Goal: Task Accomplishment & Management: Manage account settings

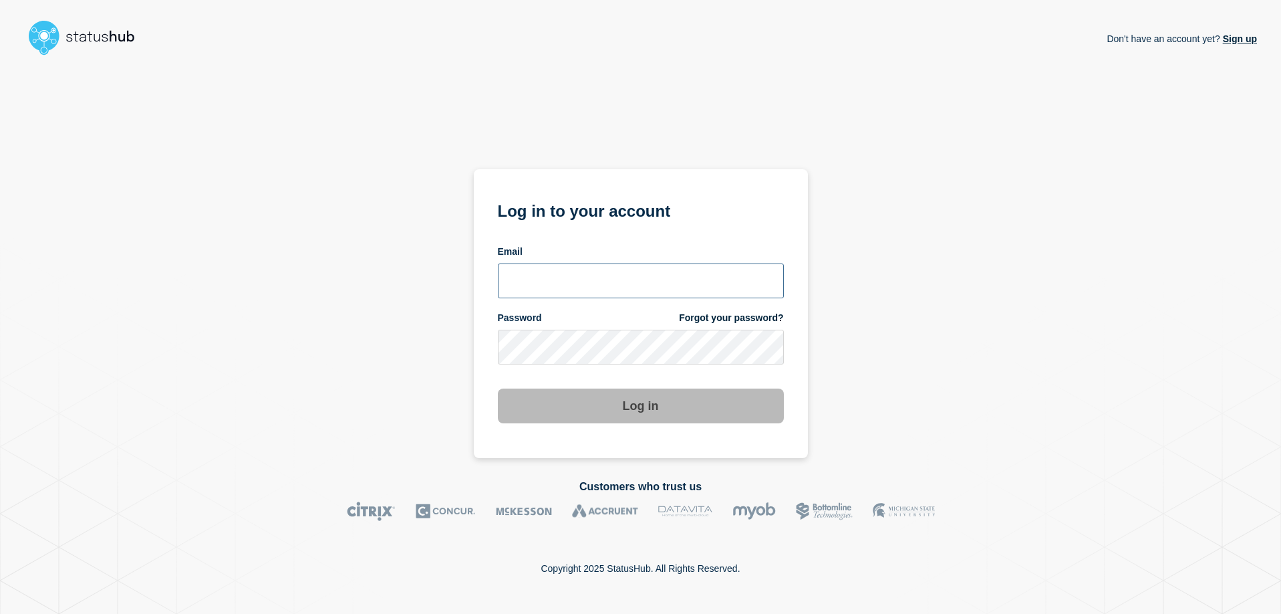
click at [556, 273] on input "email input" at bounding box center [641, 280] width 286 height 35
type input "@"
click at [664, 266] on input "email input" at bounding box center [641, 280] width 286 height 35
type input "[EMAIL_ADDRESS][DOMAIN_NAME]"
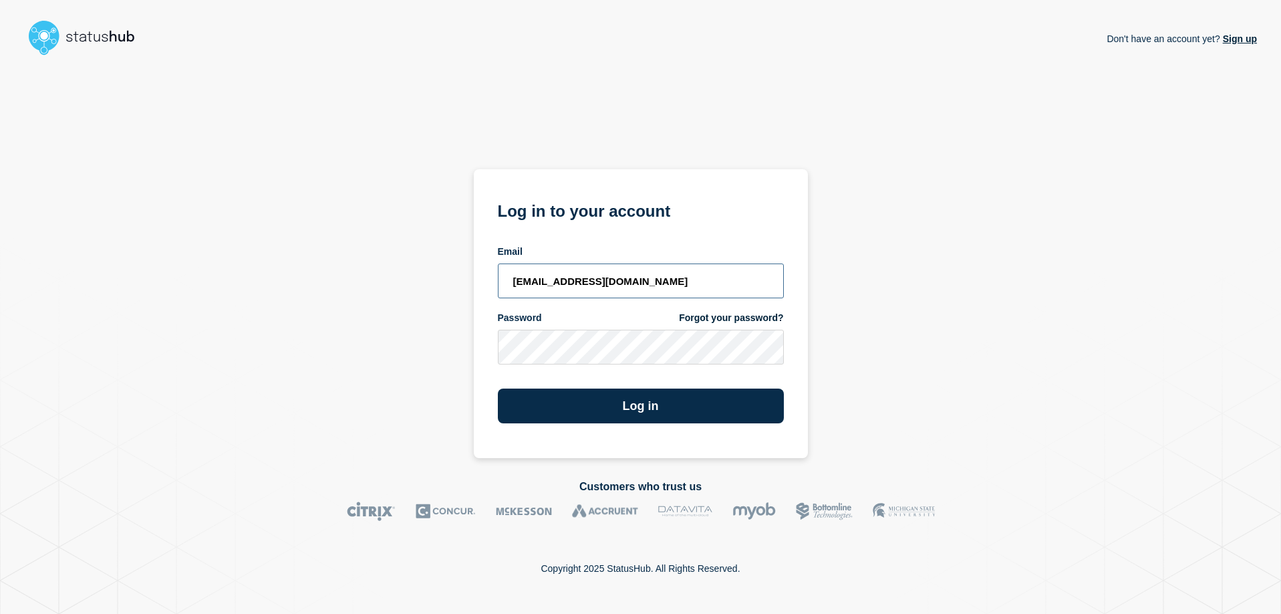
click at [498, 388] on button "Log in" at bounding box center [641, 405] width 286 height 35
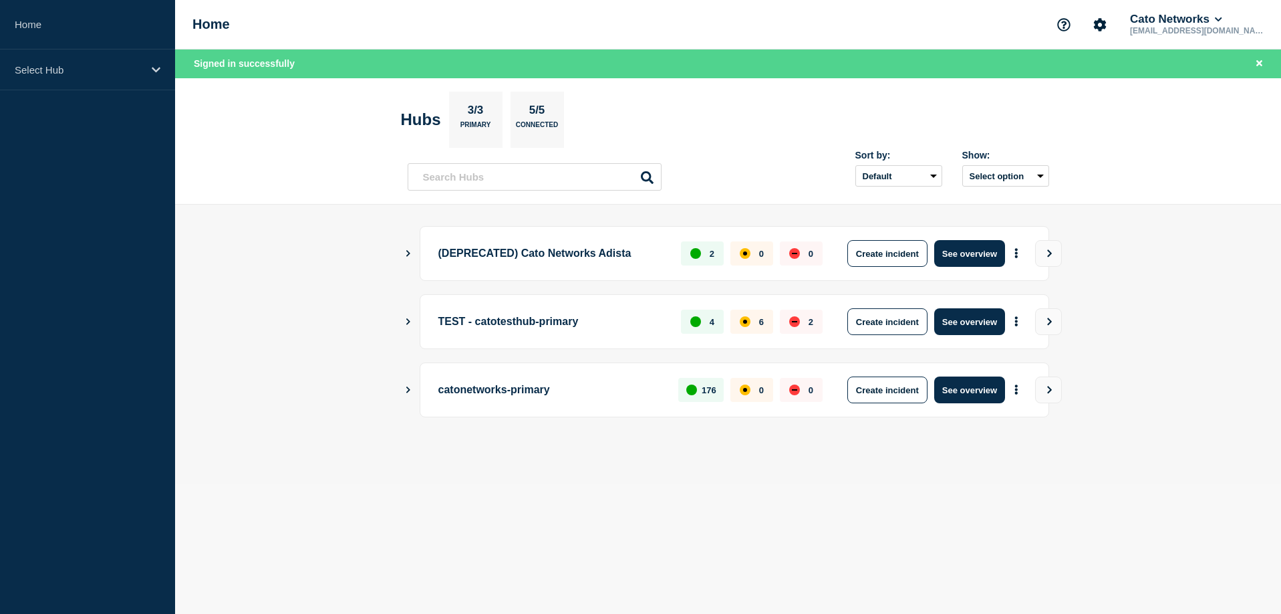
drag, startPoint x: 989, startPoint y: 391, endPoint x: 1007, endPoint y: 412, distance: 27.5
click at [989, 391] on button "See overview" at bounding box center [969, 389] width 71 height 27
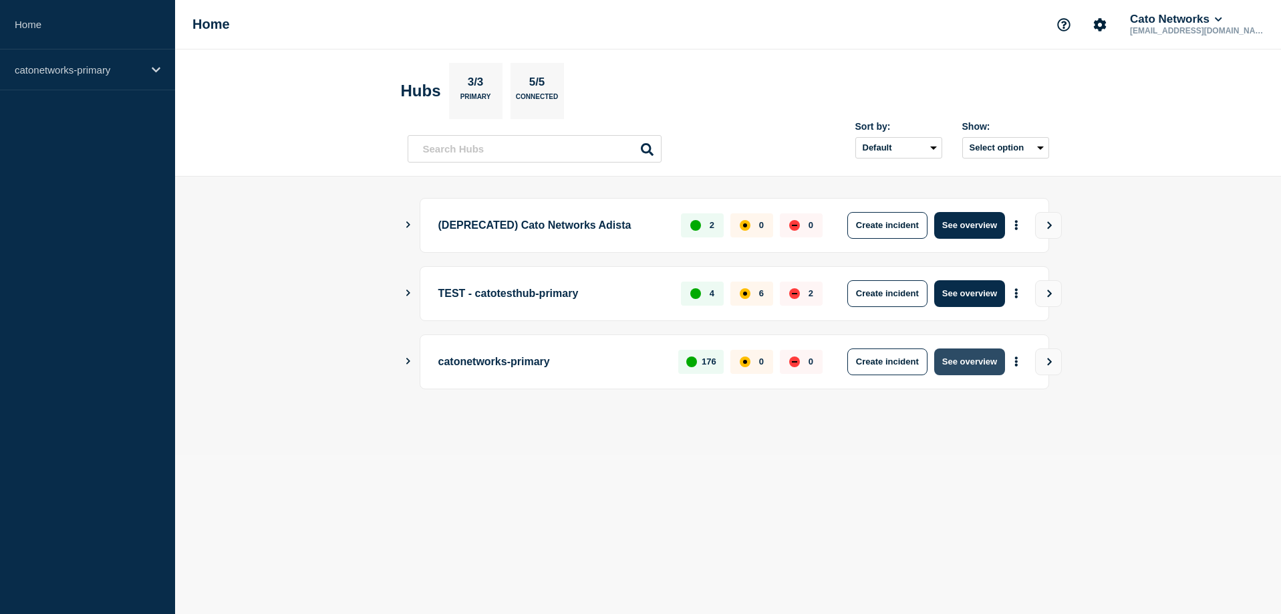
click at [967, 364] on button "See overview" at bounding box center [969, 361] width 71 height 27
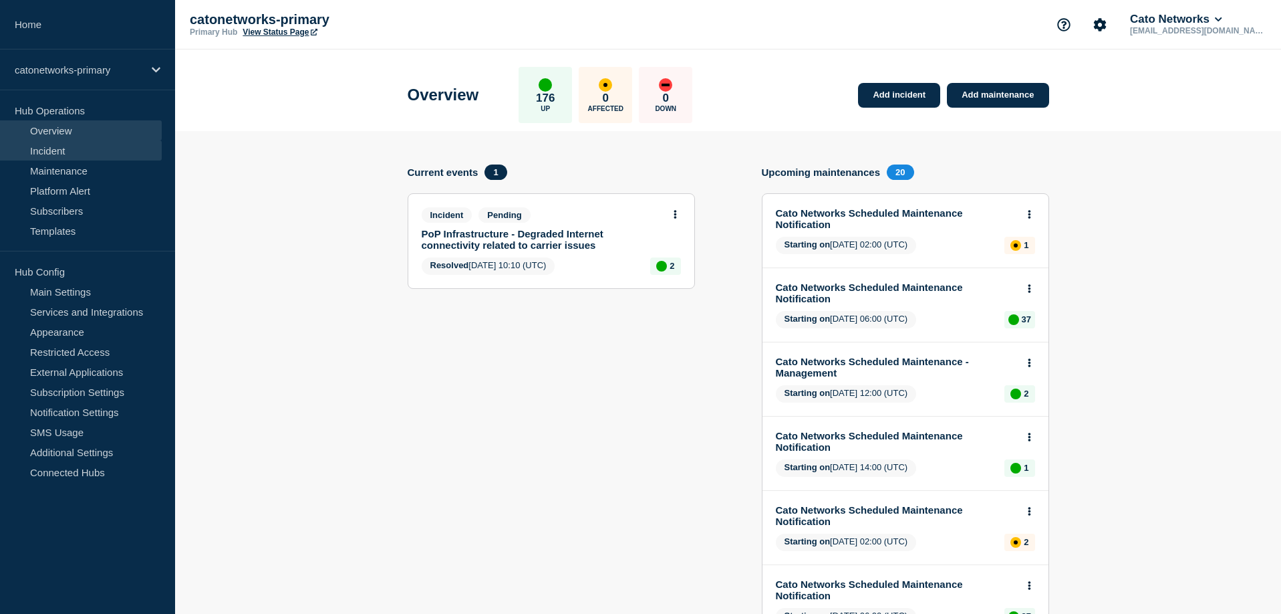
click at [72, 152] on link "Incident" at bounding box center [81, 150] width 162 height 20
click at [59, 148] on link "Incident" at bounding box center [81, 150] width 162 height 20
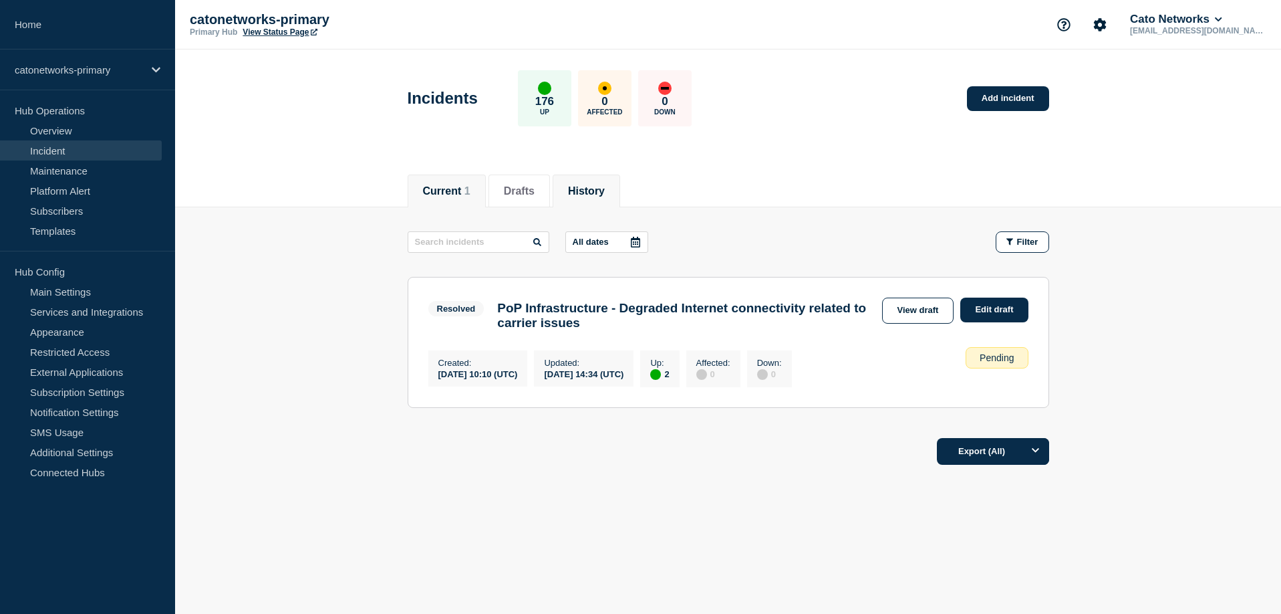
click at [578, 195] on button "History" at bounding box center [586, 191] width 37 height 12
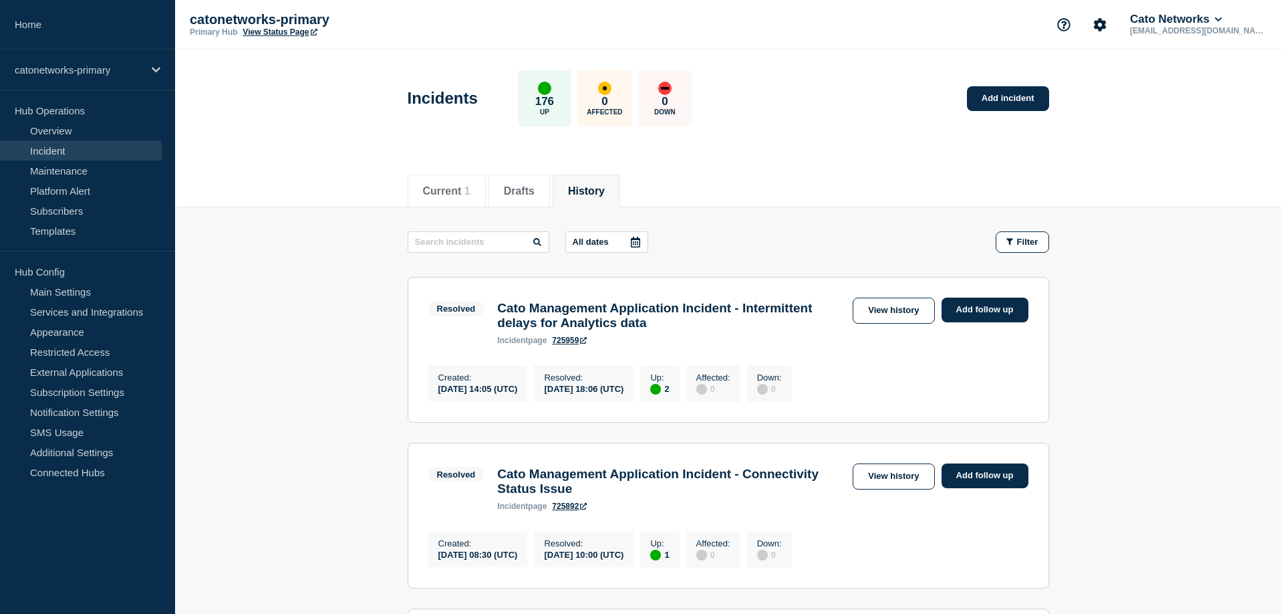
drag, startPoint x: 450, startPoint y: 230, endPoint x: 450, endPoint y: 242, distance: 12.0
click at [450, 231] on div at bounding box center [479, 241] width 142 height 21
drag, startPoint x: 450, startPoint y: 244, endPoint x: 462, endPoint y: 245, distance: 12.1
click at [450, 244] on input "text" at bounding box center [479, 241] width 142 height 21
paste input "722061"
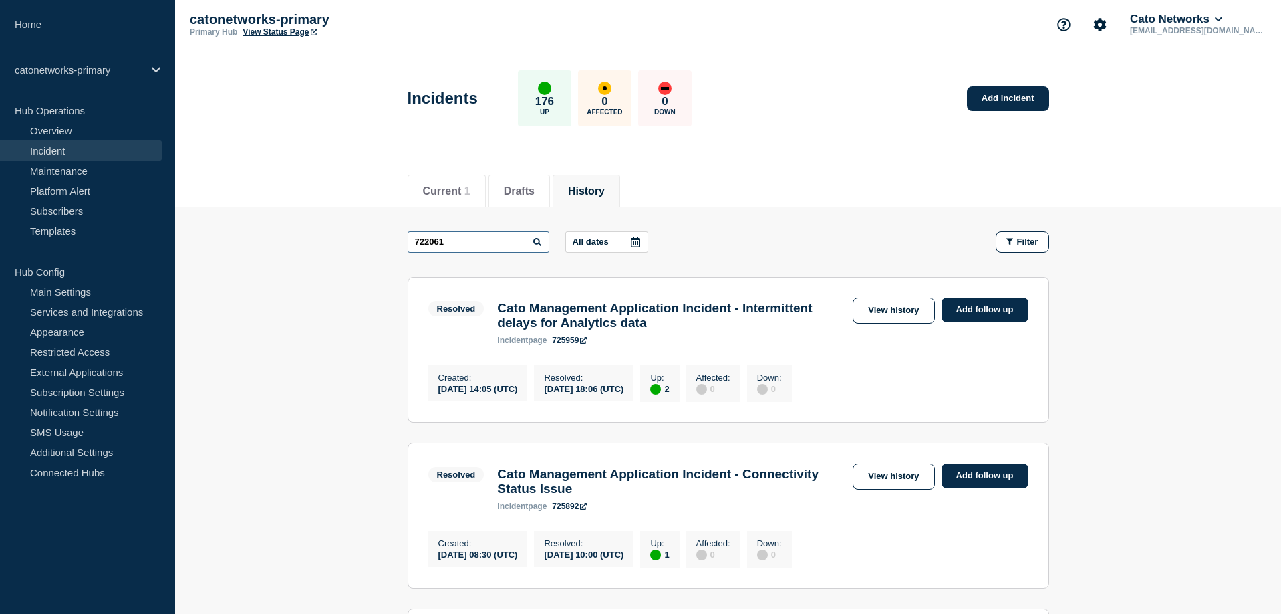
type input "722061"
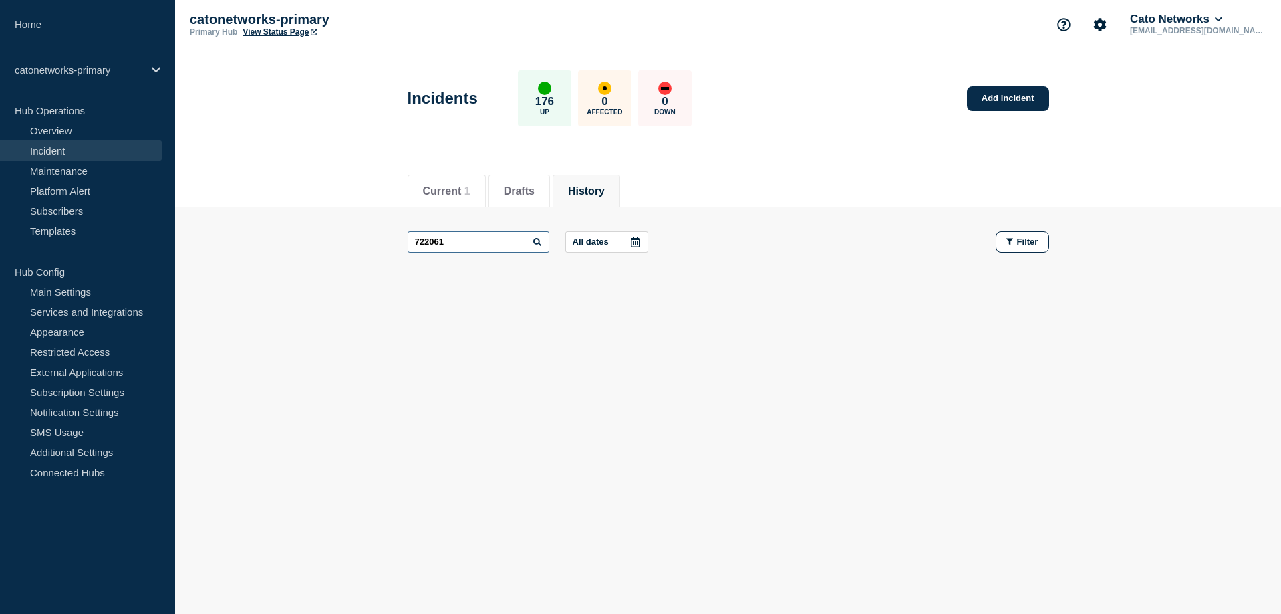
drag, startPoint x: 486, startPoint y: 239, endPoint x: 346, endPoint y: 230, distance: 140.0
click at [346, 230] on main "722061 All dates Filter" at bounding box center [728, 242] width 1106 height 70
click at [726, 301] on footer at bounding box center [728, 292] width 1106 height 31
drag, startPoint x: 488, startPoint y: 238, endPoint x: 392, endPoint y: 231, distance: 96.5
click at [293, 234] on main "722061 All dates Filter" at bounding box center [728, 242] width 1106 height 70
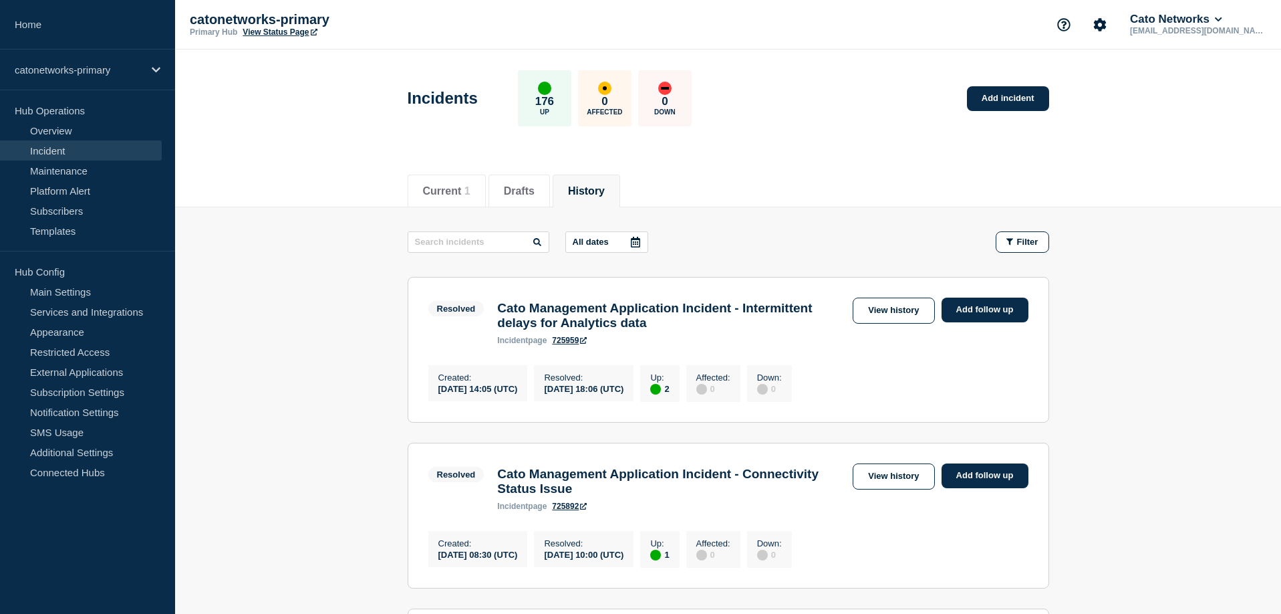
click at [777, 155] on header "Incidents 176 Up 0 Affected 0 Down Add incident" at bounding box center [728, 105] width 1106 height 112
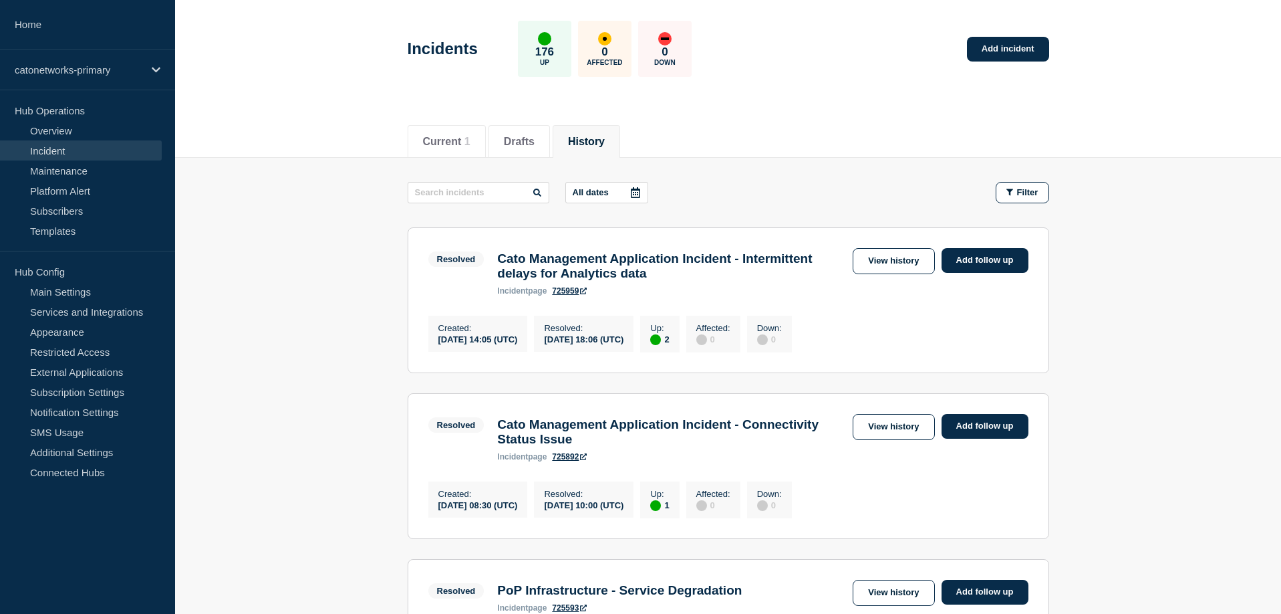
scroll to position [51, 0]
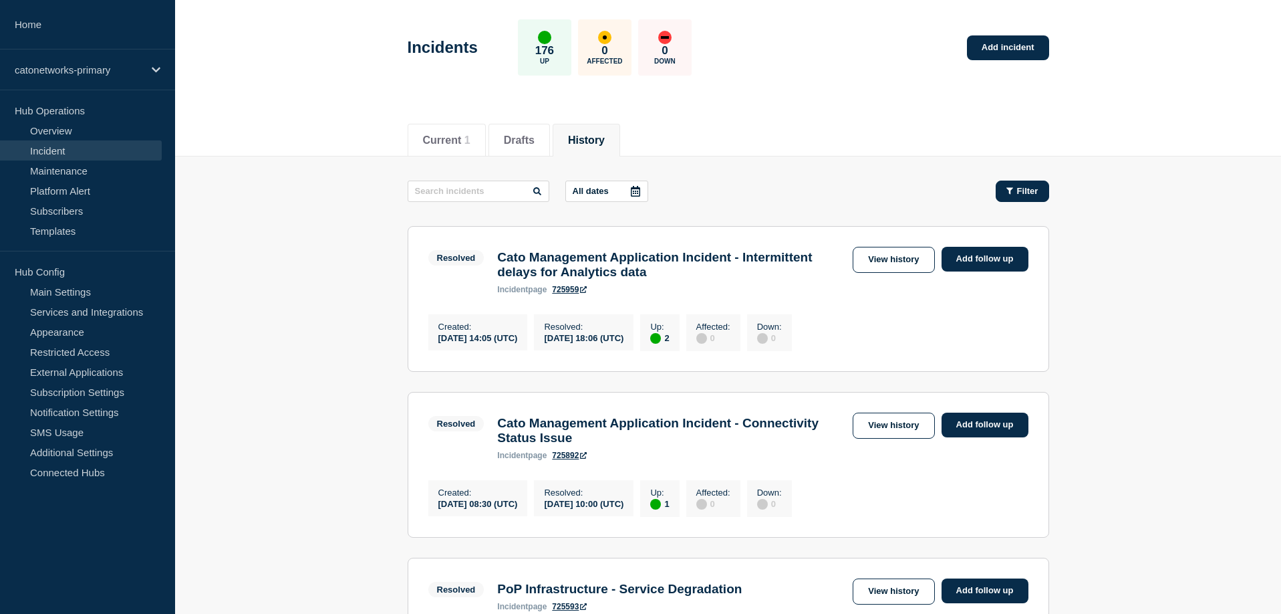
click at [1045, 192] on button "Filter" at bounding box center [1022, 190] width 53 height 21
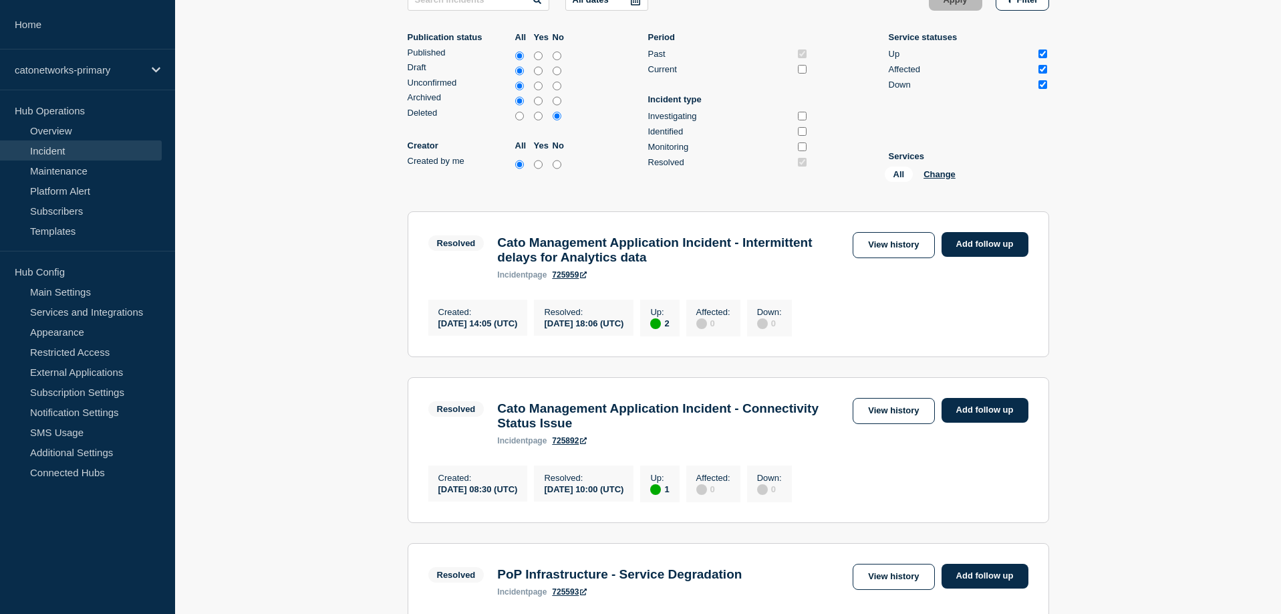
scroll to position [399, 0]
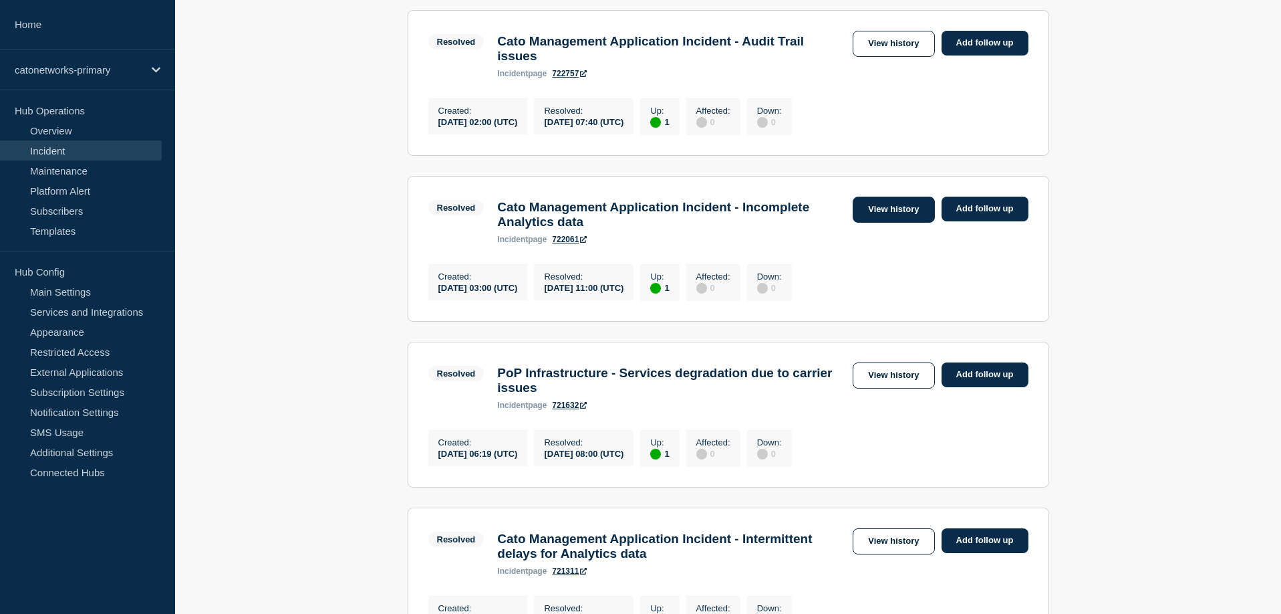
click at [910, 223] on link "View history" at bounding box center [894, 210] width 82 height 26
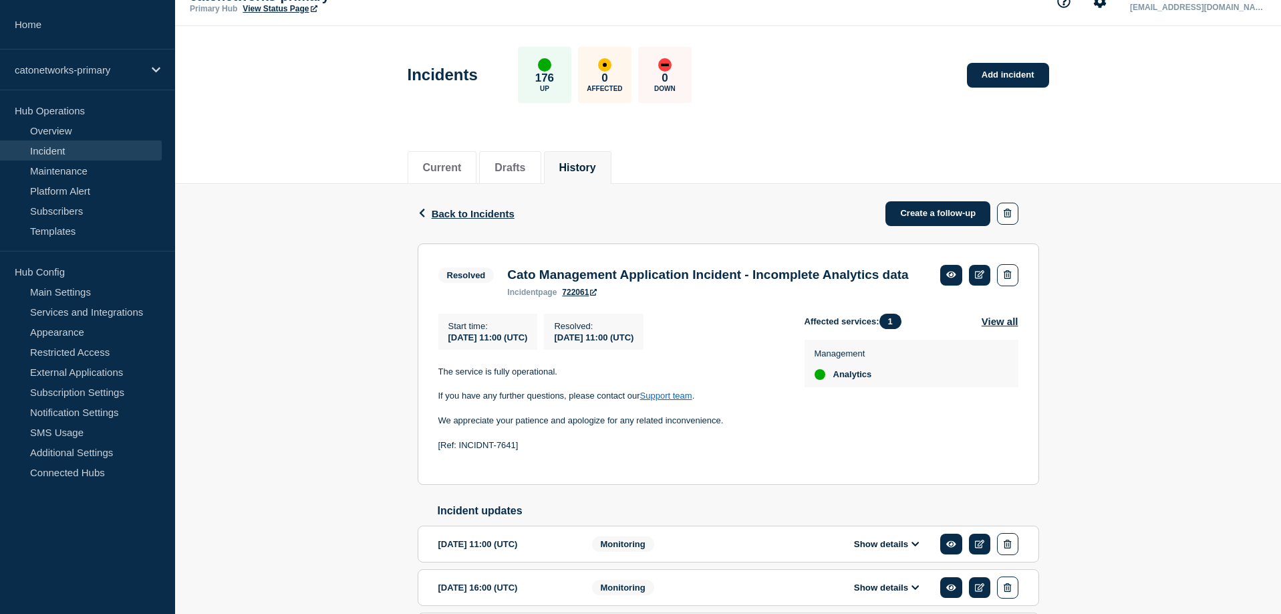
scroll to position [57, 0]
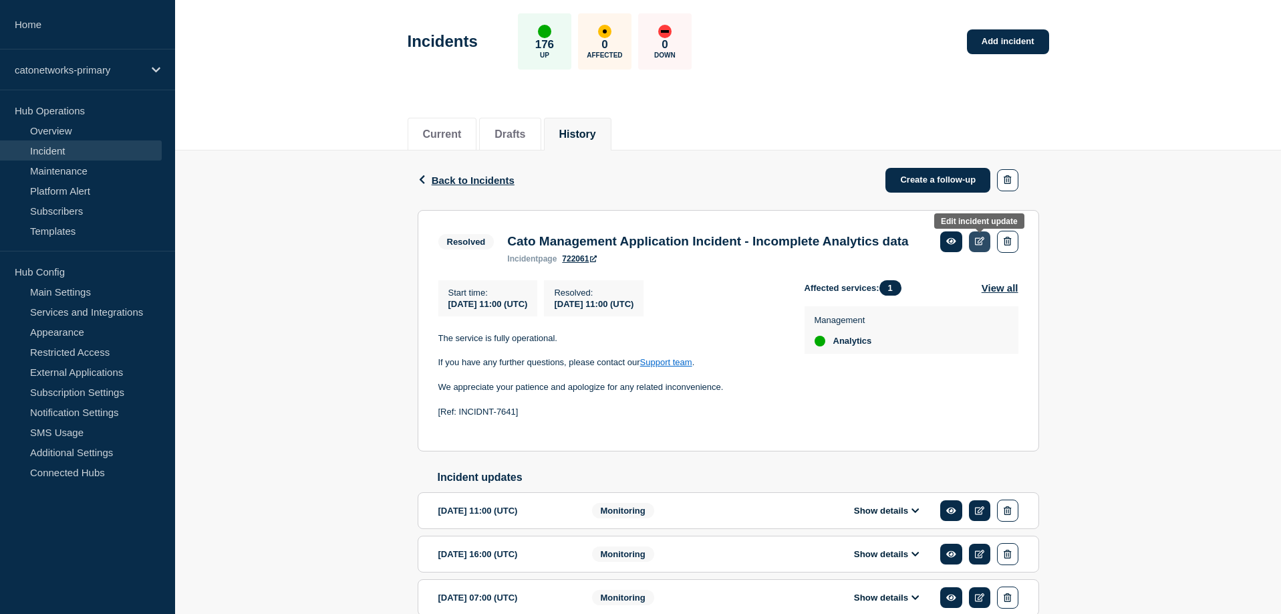
click at [979, 243] on icon at bounding box center [980, 241] width 10 height 9
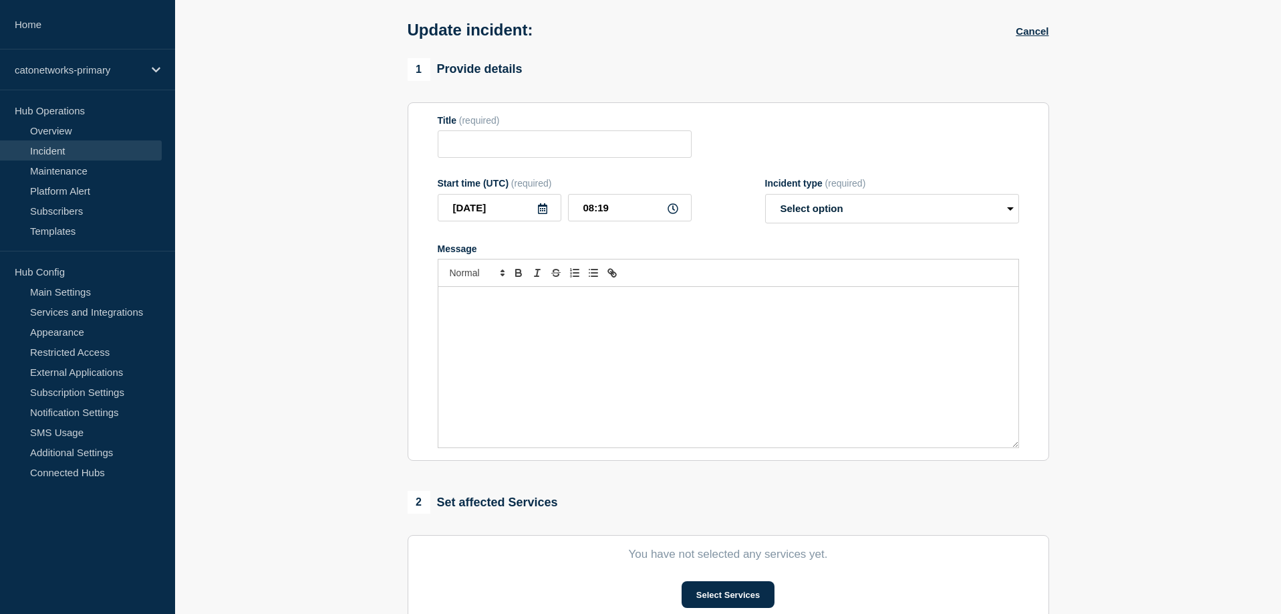
type input "Cato Management Application Incident - Incomplete Analytics data"
type input "[DATE]"
type input "11:00"
select select "resolved"
radio input "false"
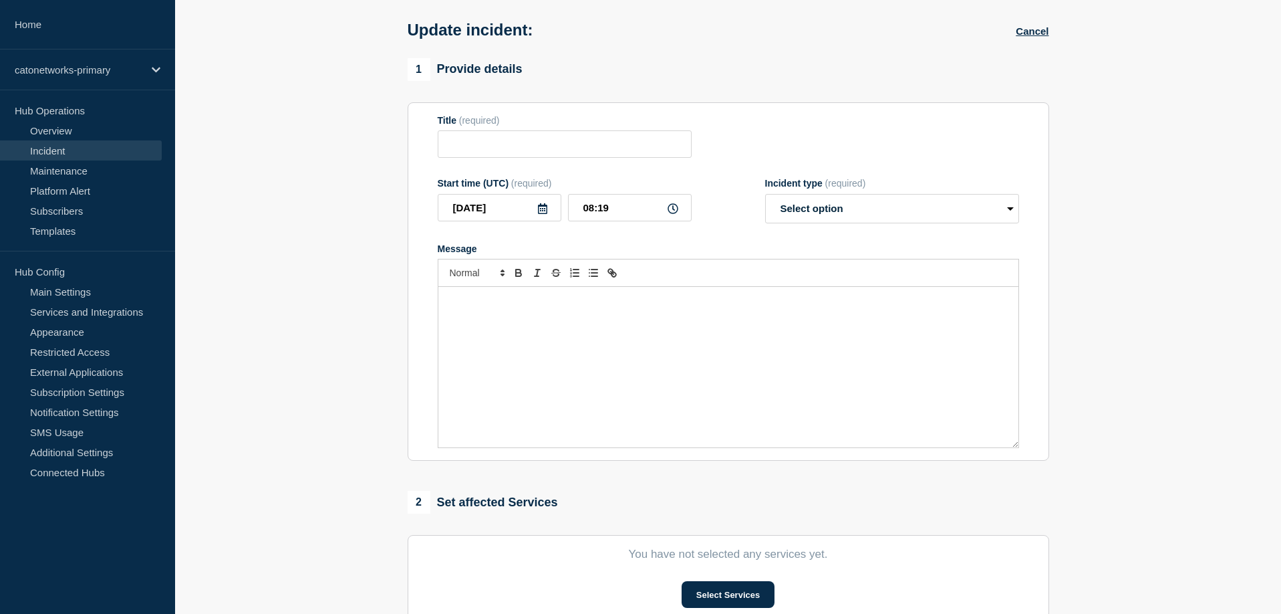
radio input "true"
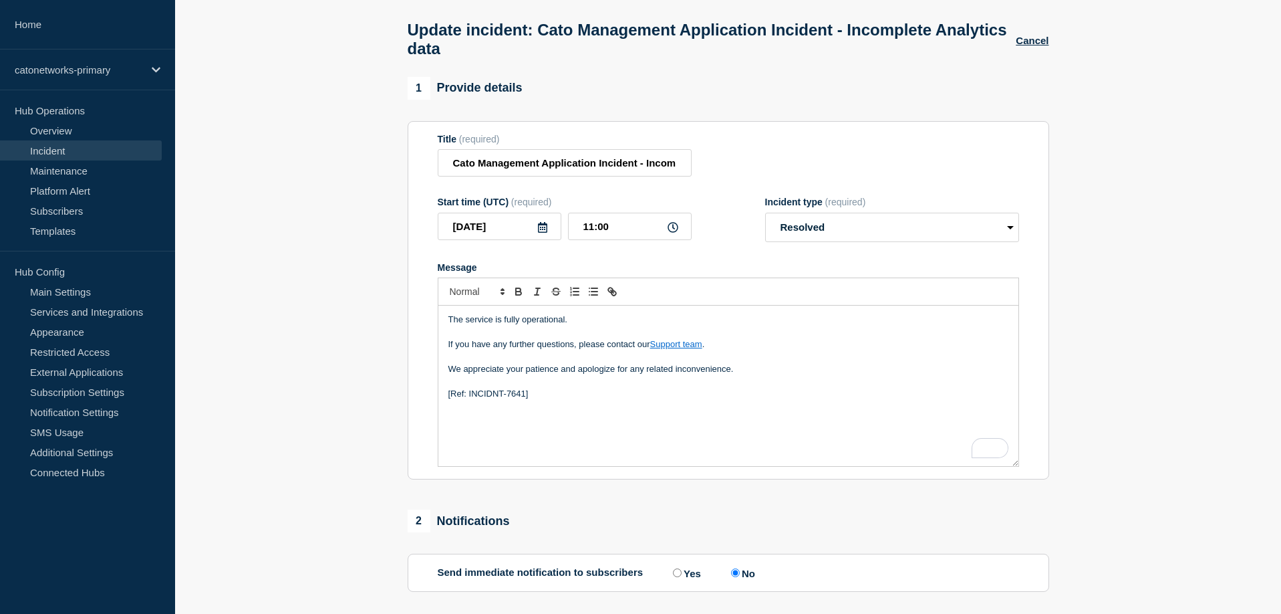
scroll to position [161, 0]
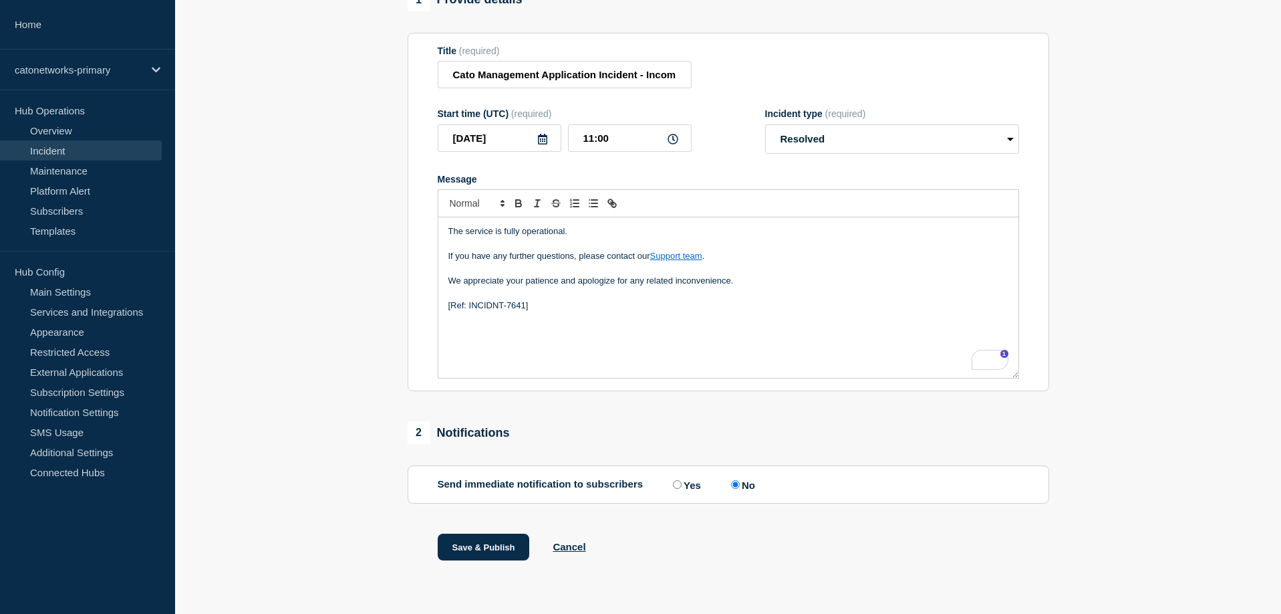
click at [779, 278] on p "We appreciate your patience and apologize for any related inconvenience." at bounding box center [729, 281] width 560 height 12
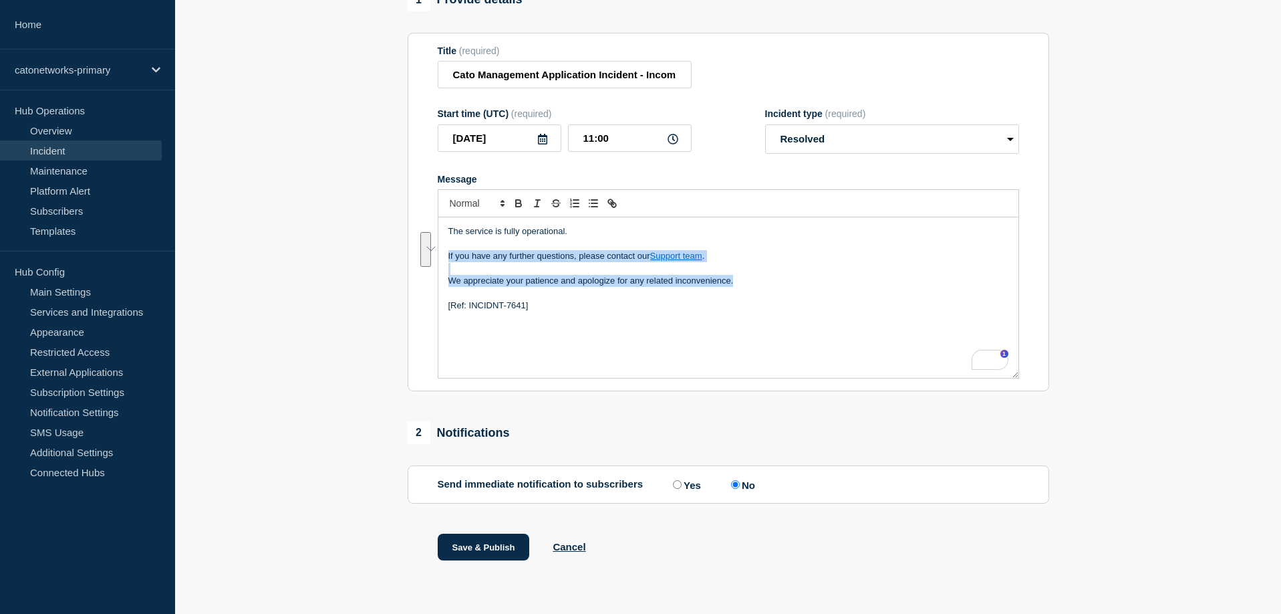
drag, startPoint x: 753, startPoint y: 278, endPoint x: 554, endPoint y: 279, distance: 198.5
click at [443, 256] on html "Home catonetworks-primary Hub Operations Overview Incident Maintenance Platform…" at bounding box center [640, 162] width 1281 height 614
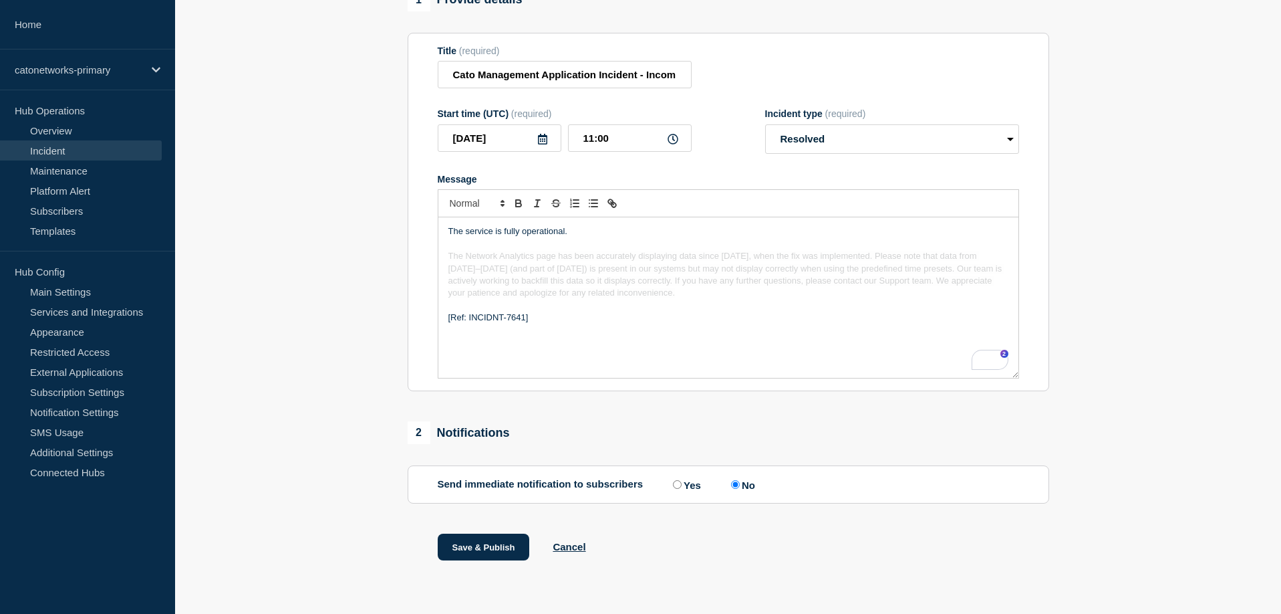
click at [632, 306] on p "To enrich screen reader interactions, please activate Accessibility in Grammarl…" at bounding box center [729, 305] width 560 height 12
drag, startPoint x: 745, startPoint y: 289, endPoint x: 474, endPoint y: 283, distance: 271.4
click at [412, 257] on section "Title (required) Cato Management Application Incident - Incomplete Analytics da…" at bounding box center [729, 212] width 642 height 359
click at [567, 547] on button "Cancel" at bounding box center [569, 546] width 33 height 11
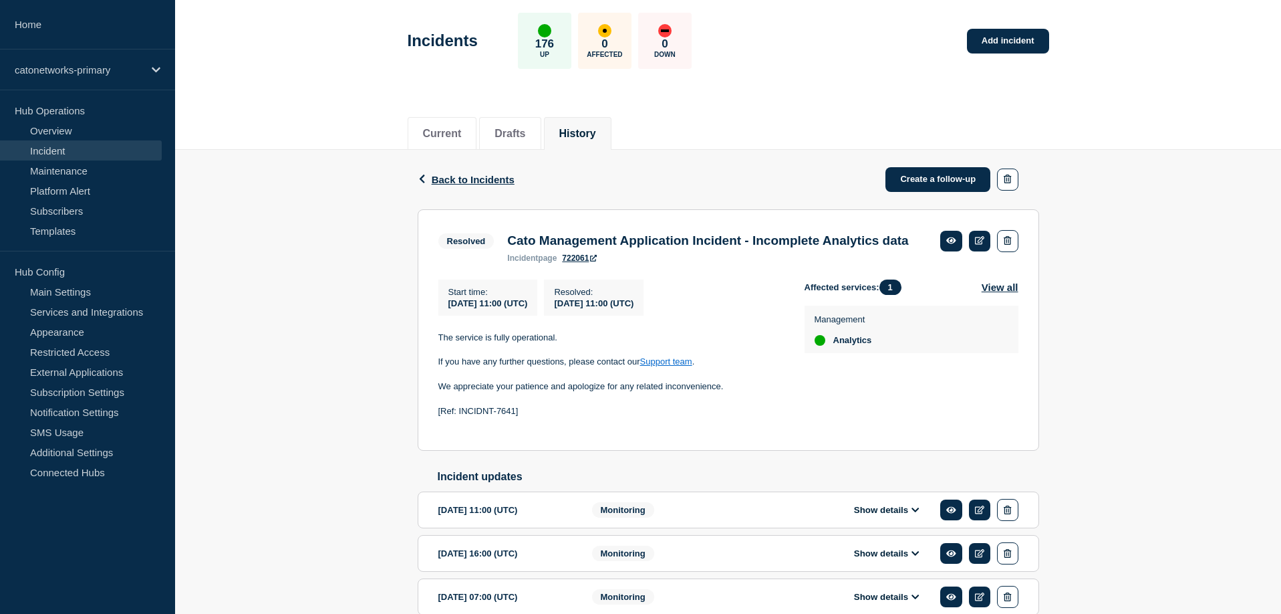
scroll to position [67, 0]
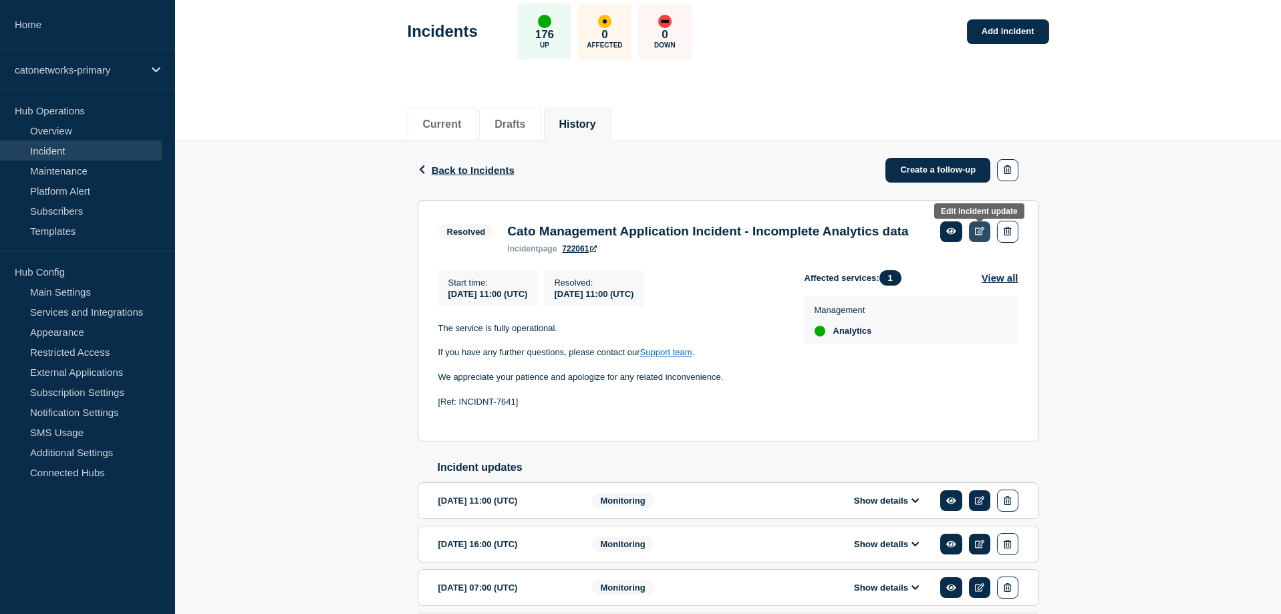
click at [977, 235] on icon at bounding box center [980, 231] width 10 height 9
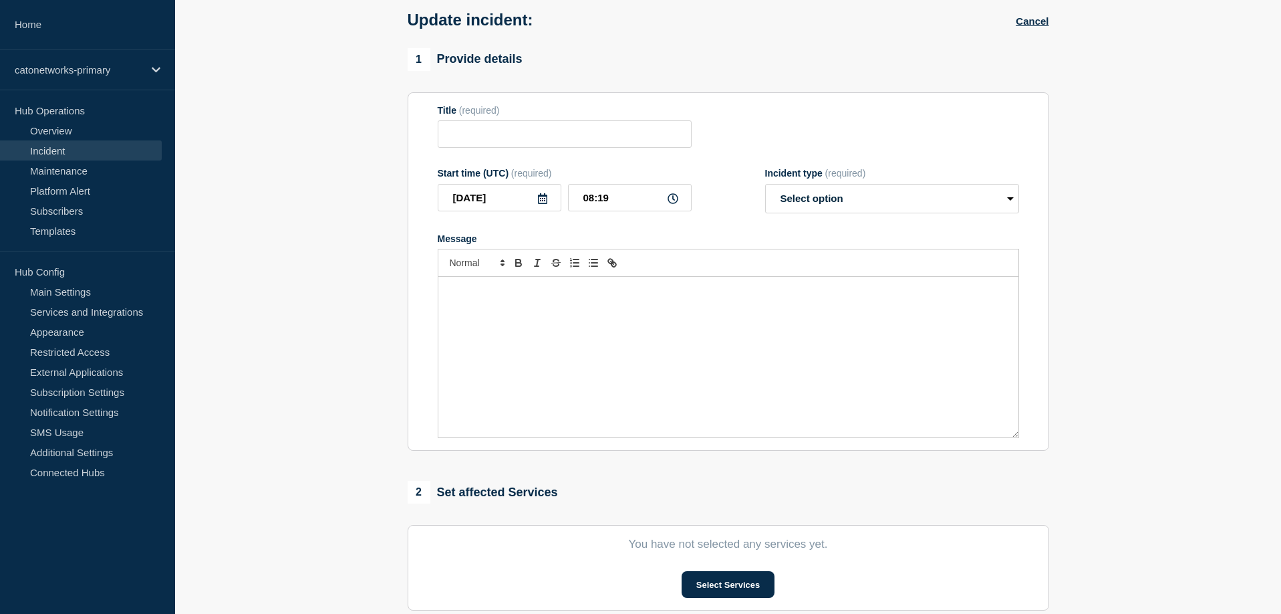
type input "Cato Management Application Incident - Incomplete Analytics data"
type input "[DATE]"
type input "11:00"
select select "resolved"
radio input "false"
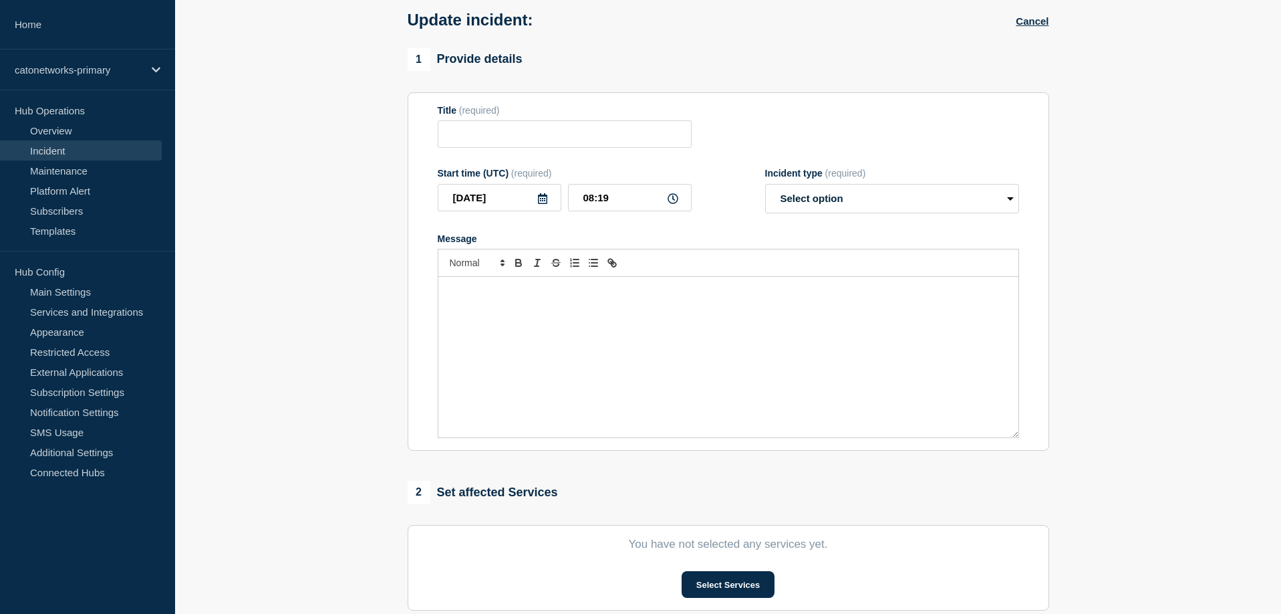
radio input "true"
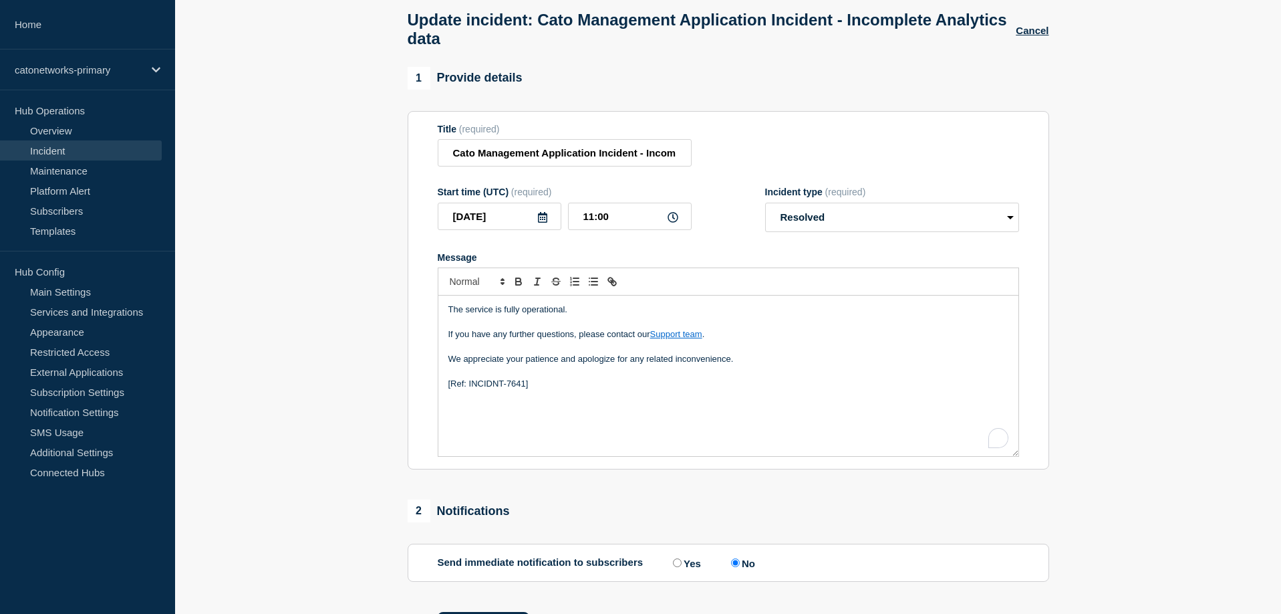
click at [648, 423] on div "The service is fully operational. If you have any further questions, please con…" at bounding box center [728, 375] width 580 height 160
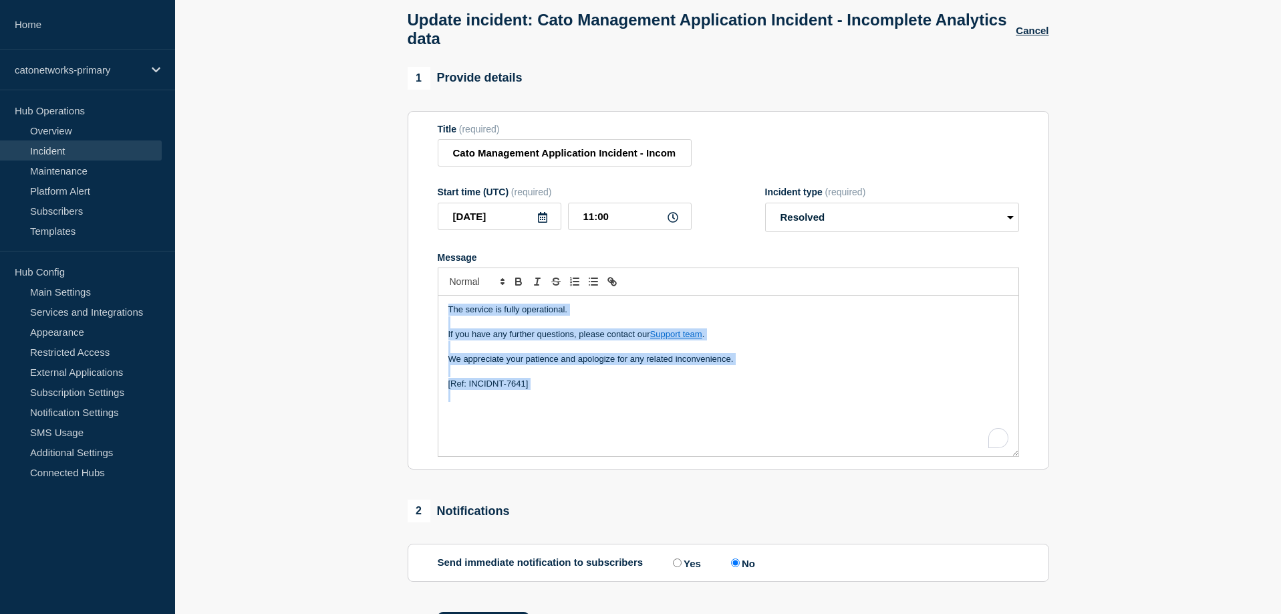
copy div "The service is fully operational. If you have any further questions, please con…"
click at [671, 377] on p "To enrich screen reader interactions, please activate Accessibility in Grammarl…" at bounding box center [729, 371] width 560 height 12
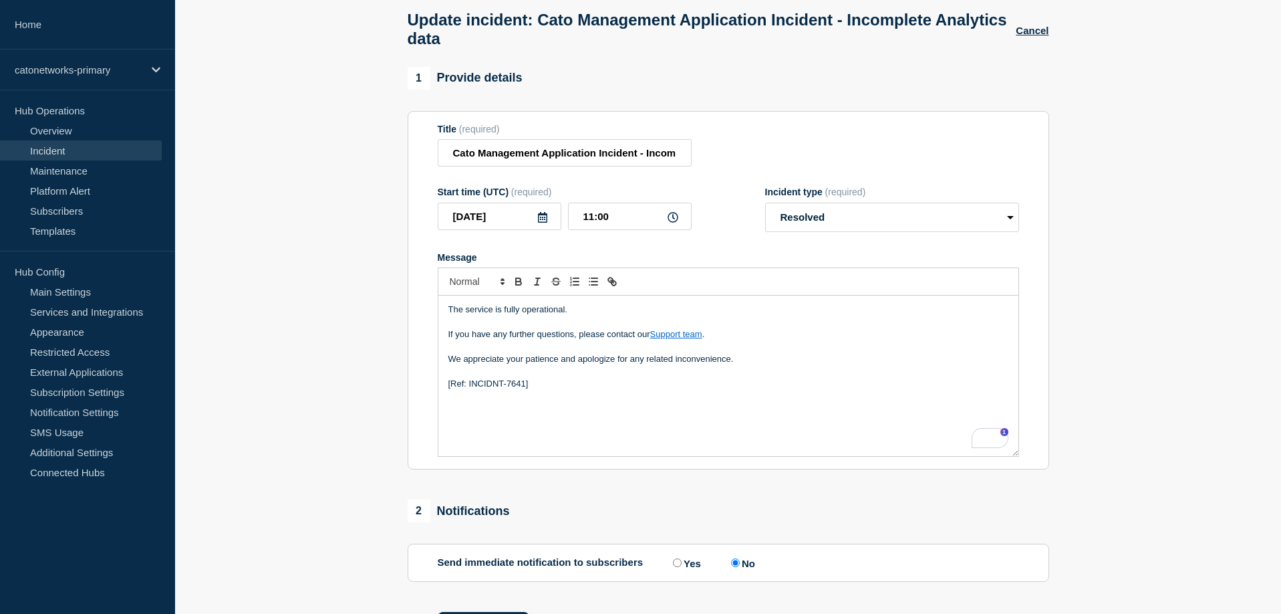
click at [626, 402] on p "To enrich screen reader interactions, please activate Accessibility in Grammarl…" at bounding box center [729, 396] width 560 height 12
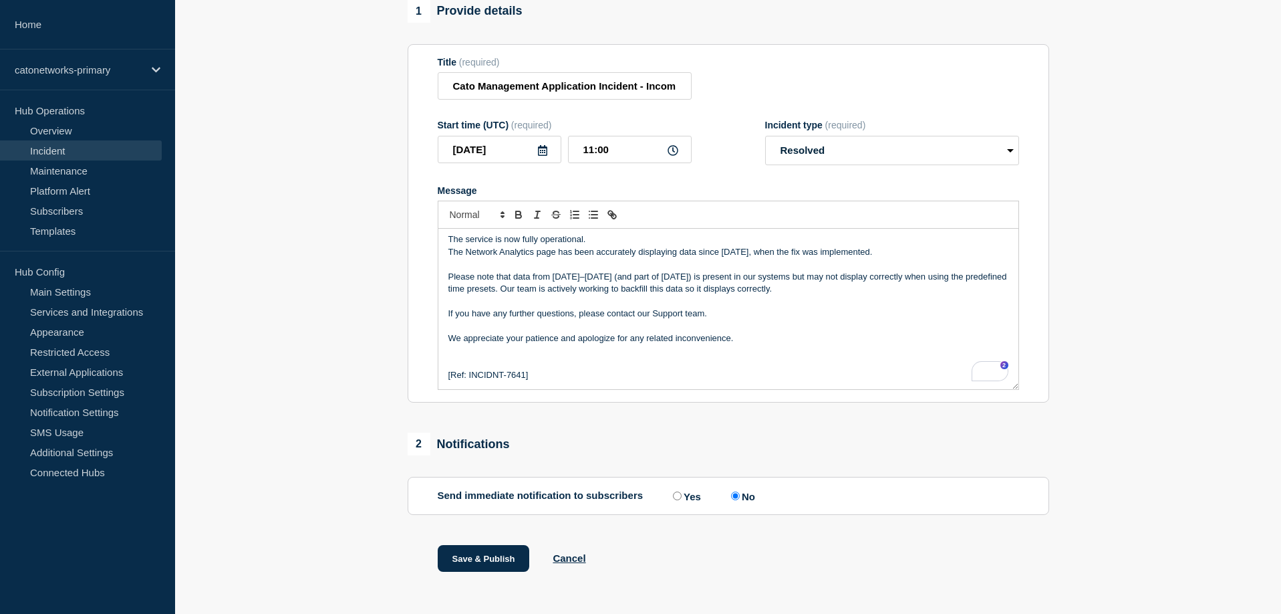
scroll to position [161, 0]
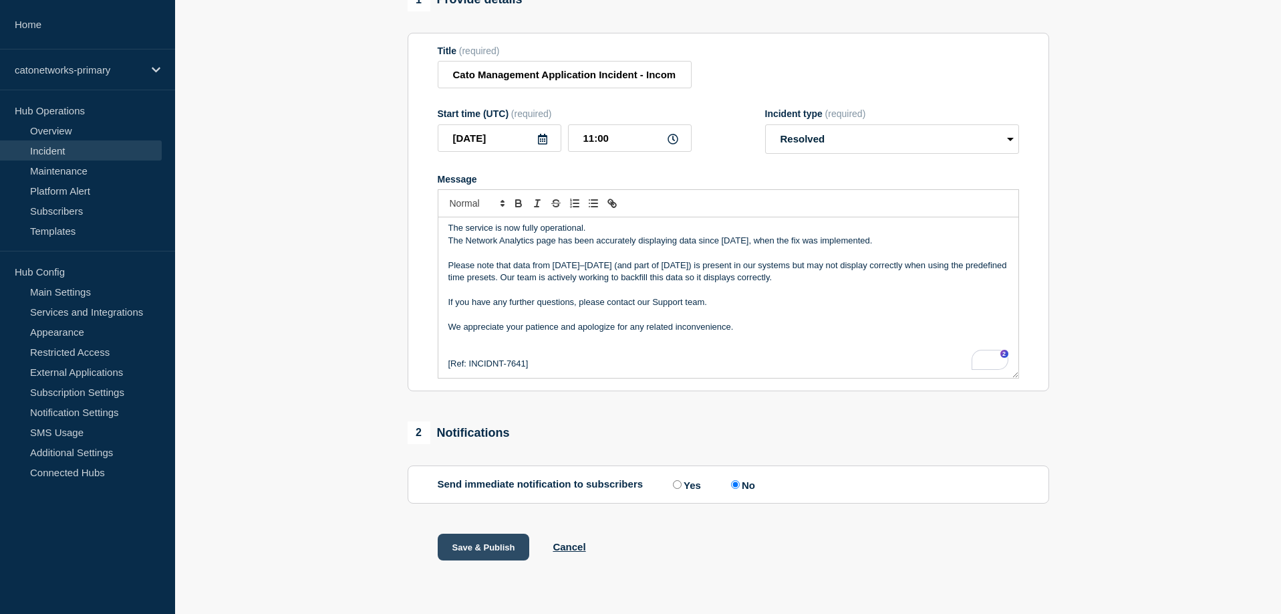
click at [469, 549] on button "Save & Publish" at bounding box center [484, 546] width 92 height 27
